Goal: Task Accomplishment & Management: Manage account settings

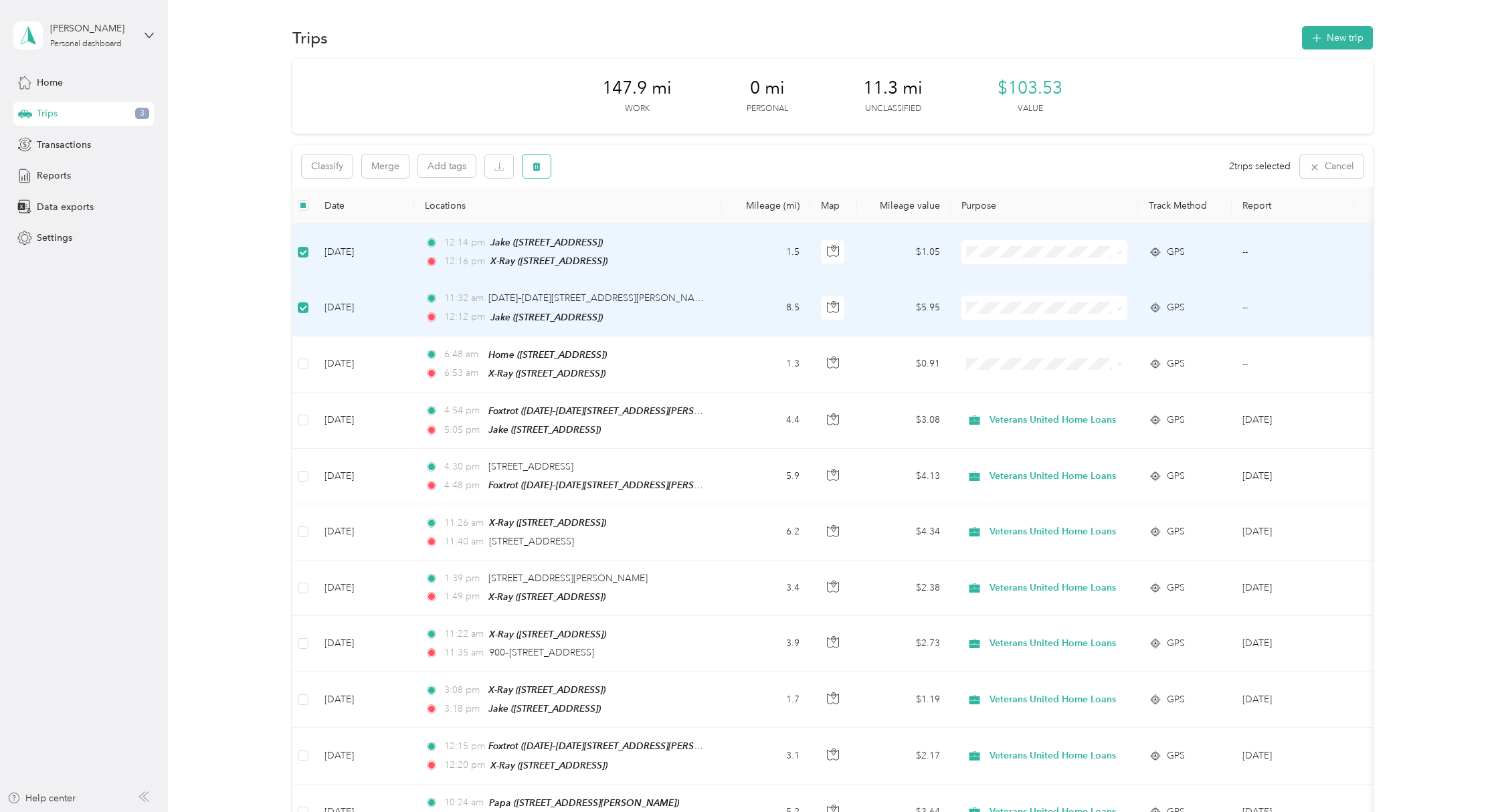
click at [525, 167] on button "button" at bounding box center [536, 166] width 28 height 23
click at [637, 226] on button "Yes" at bounding box center [635, 222] width 26 height 21
